Goal: Information Seeking & Learning: Learn about a topic

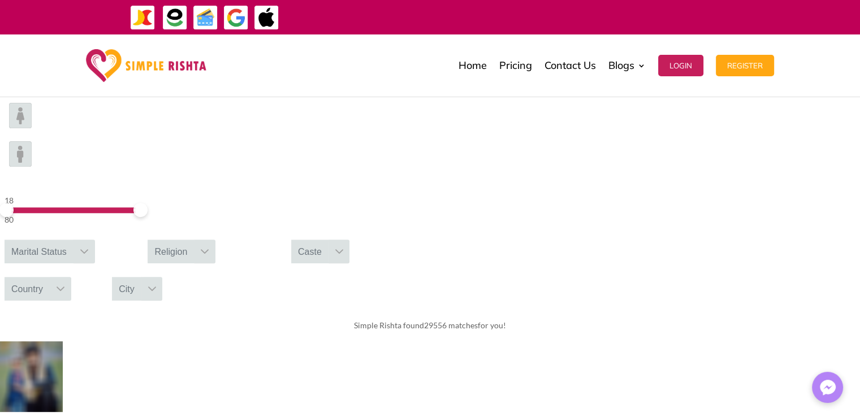
scroll to position [313, 0]
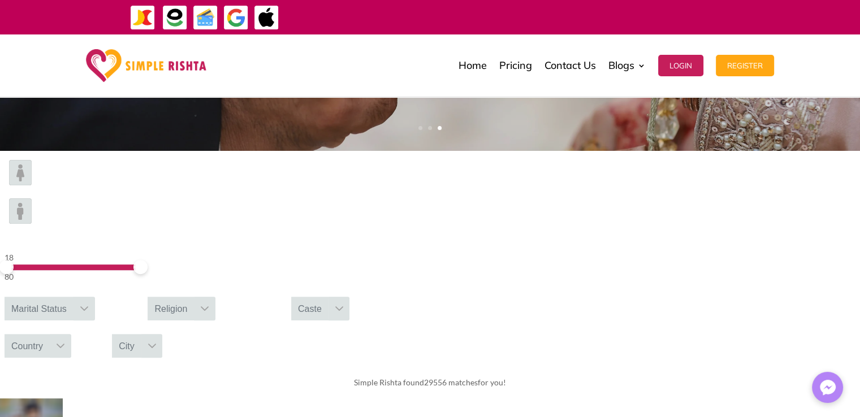
click at [194, 297] on div "Religion" at bounding box center [171, 309] width 46 height 24
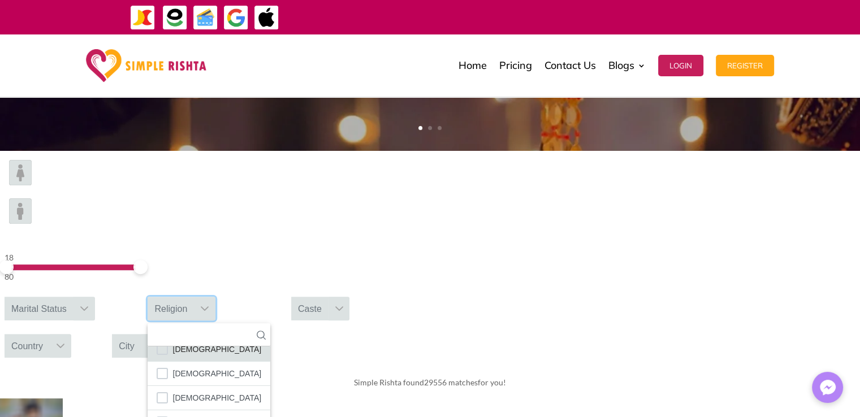
scroll to position [66, 0]
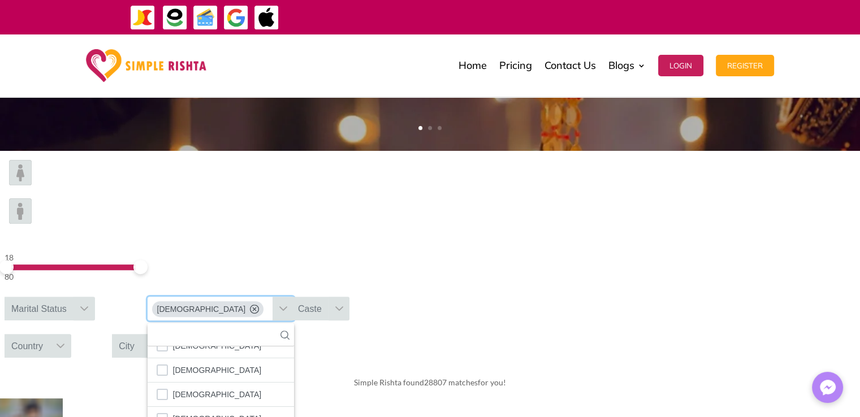
click at [329, 297] on div "Caste" at bounding box center [309, 309] width 37 height 24
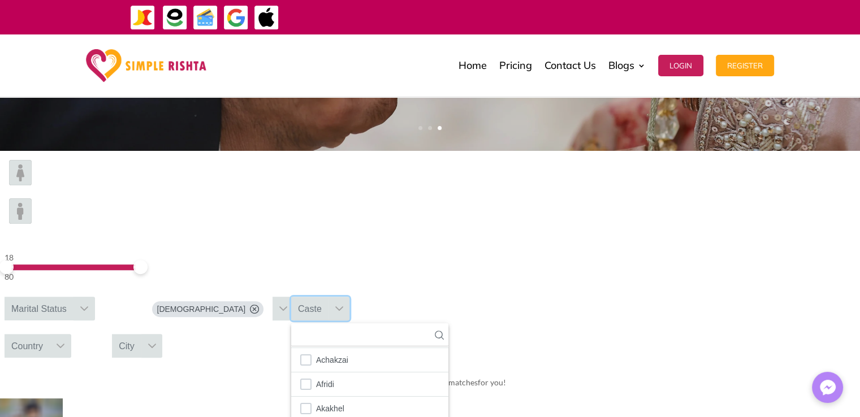
scroll to position [0, 0]
click at [141, 334] on div "City" at bounding box center [126, 346] width 29 height 24
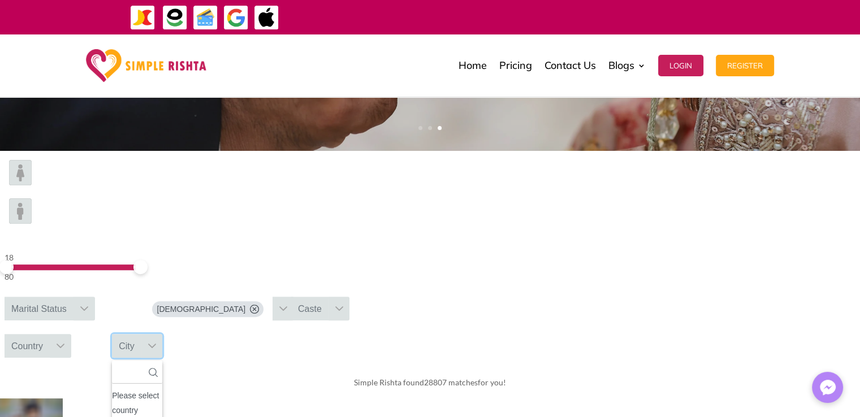
scroll to position [11, 2]
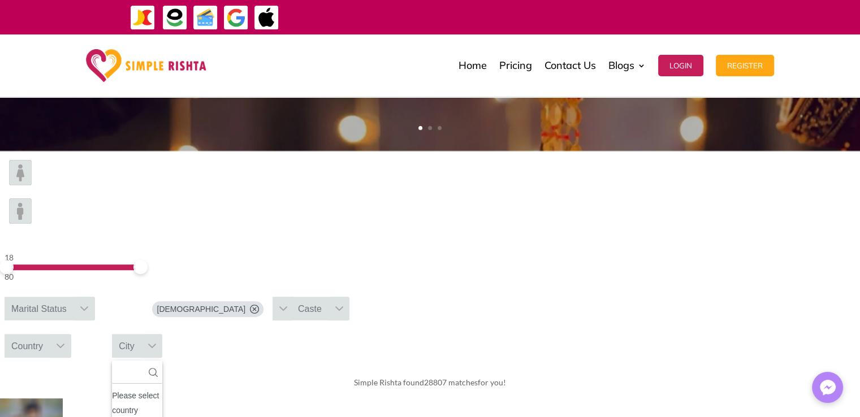
click at [50, 334] on div "Country" at bounding box center [27, 346] width 45 height 24
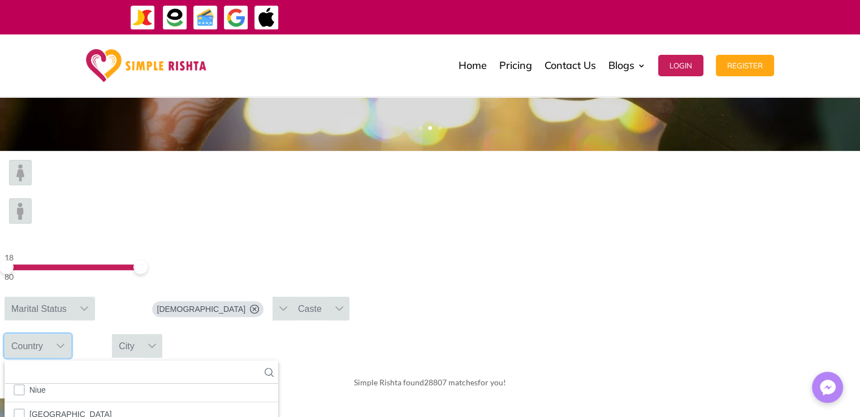
scroll to position [4007, 0]
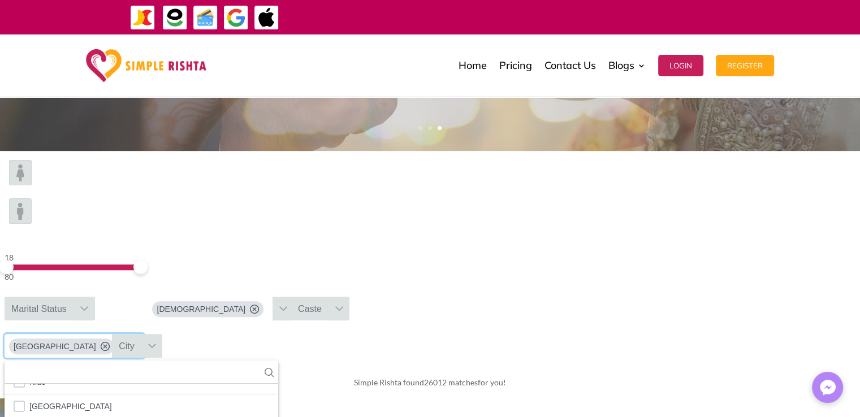
click at [141, 334] on div "City" at bounding box center [126, 346] width 29 height 24
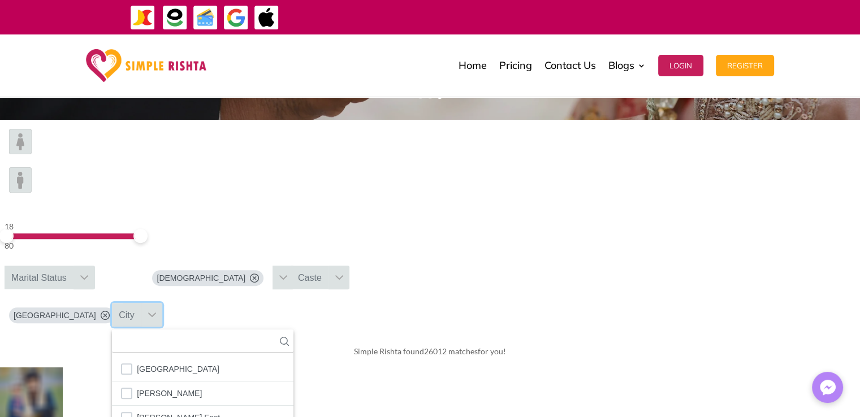
scroll to position [339, 0]
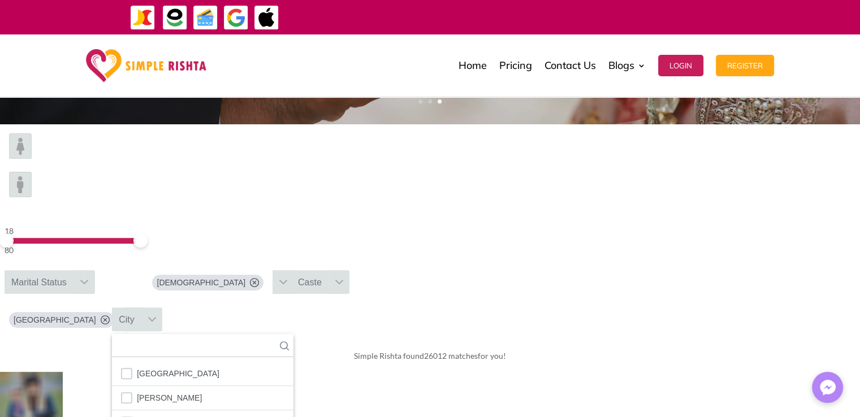
click at [141, 308] on div "City" at bounding box center [126, 320] width 29 height 24
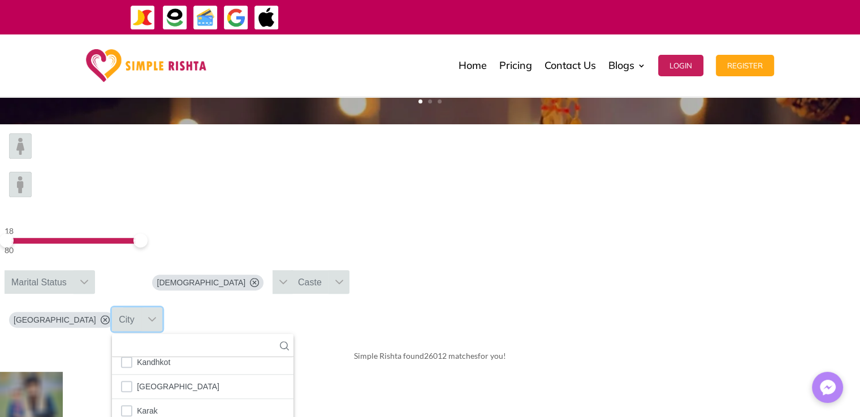
scroll to position [1252, 0]
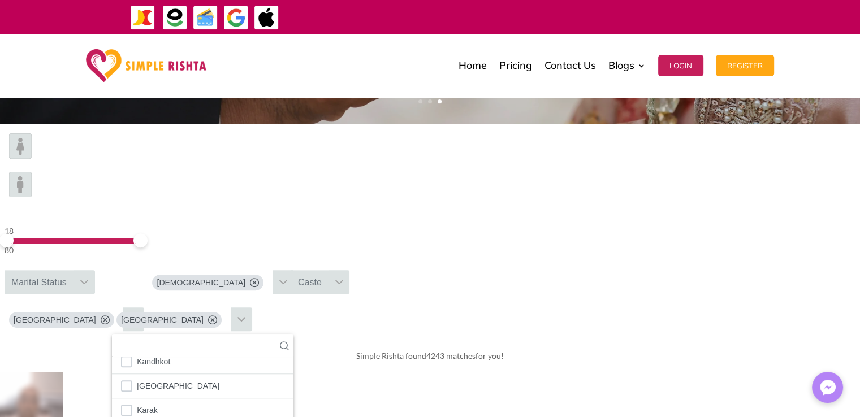
click at [32, 159] on img at bounding box center [20, 145] width 23 height 25
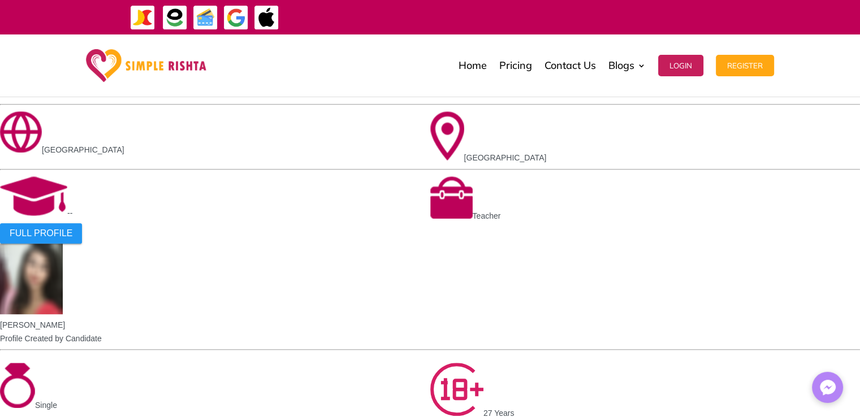
scroll to position [873, 0]
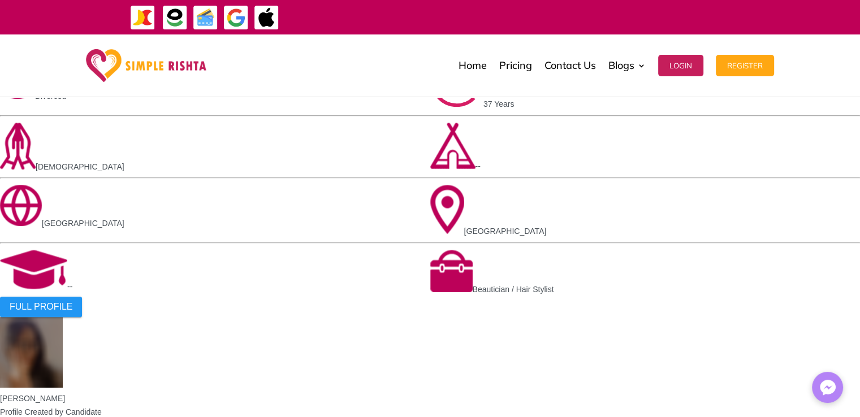
scroll to position [801, 0]
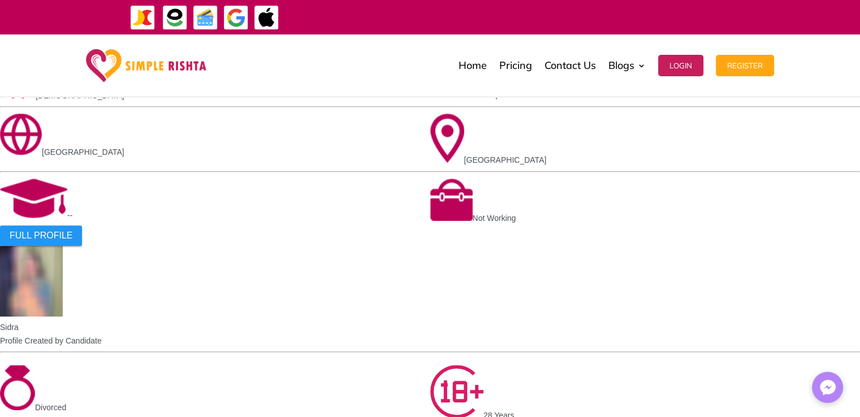
scroll to position [850, 0]
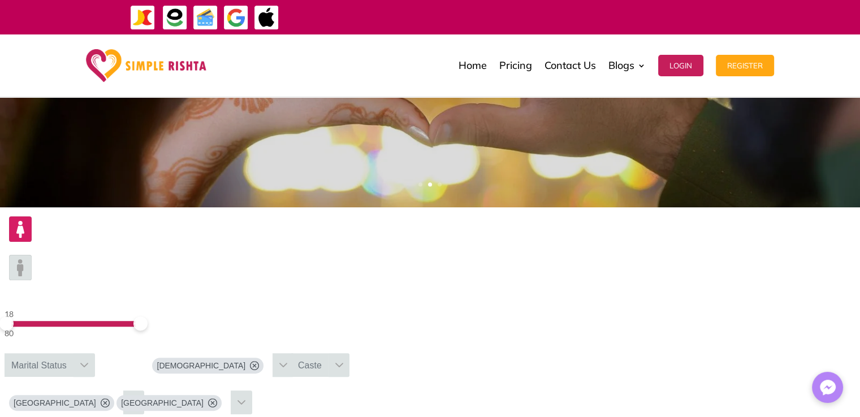
scroll to position [229, 0]
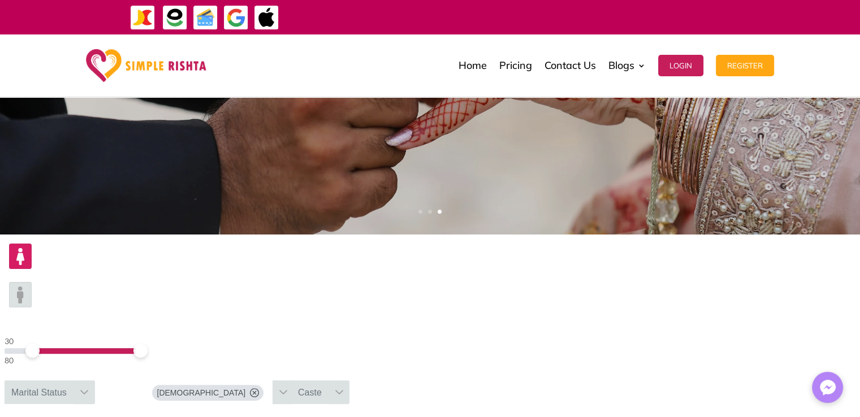
drag, startPoint x: 152, startPoint y: 275, endPoint x: 158, endPoint y: 276, distance: 6.9
click at [40, 344] on span at bounding box center [32, 351] width 14 height 14
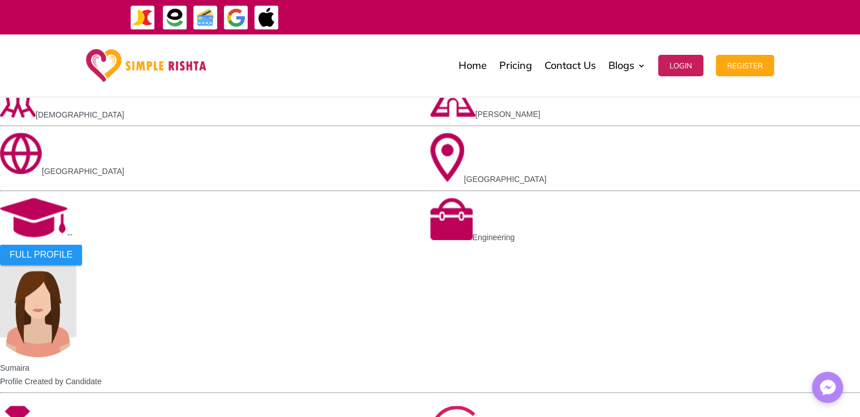
scroll to position [893, 0]
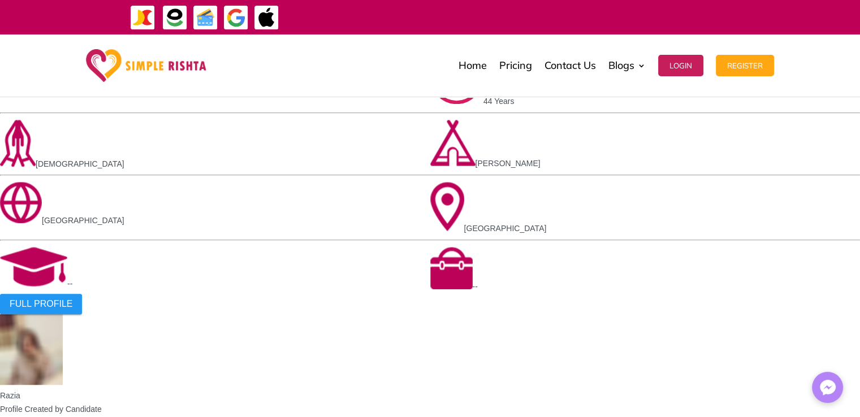
scroll to position [800, 0]
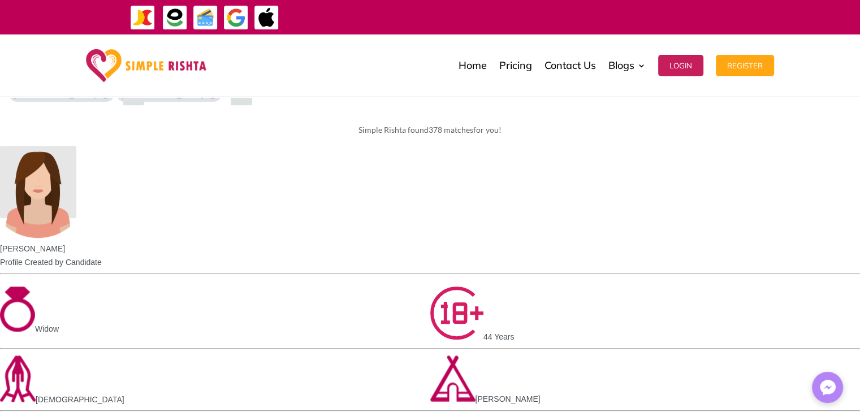
scroll to position [516, 0]
